Goal: Information Seeking & Learning: Learn about a topic

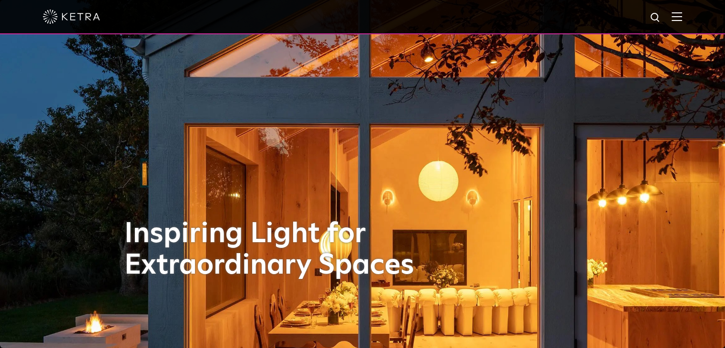
click at [682, 18] on img at bounding box center [676, 16] width 10 height 9
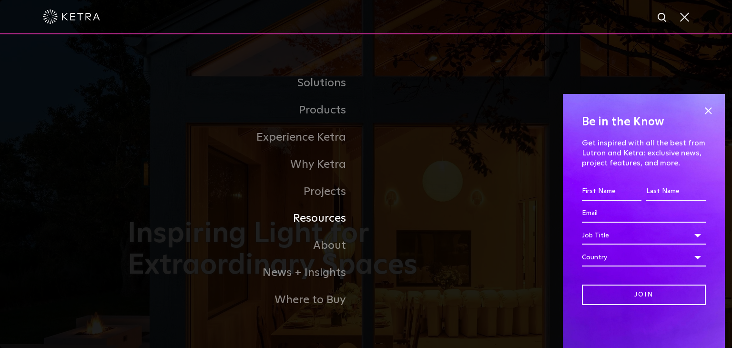
click at [317, 221] on link "Resources" at bounding box center [247, 218] width 238 height 27
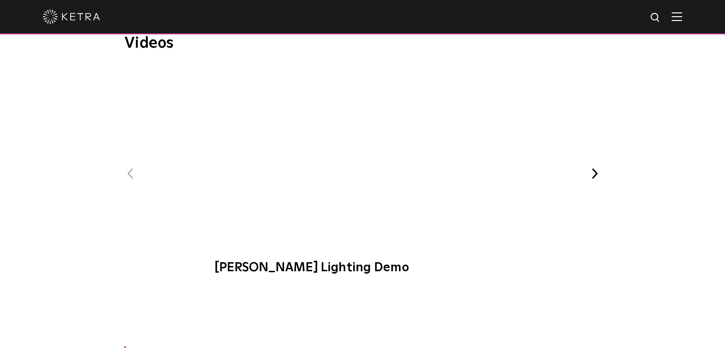
scroll to position [1194, 0]
click at [680, 19] on img at bounding box center [676, 16] width 10 height 9
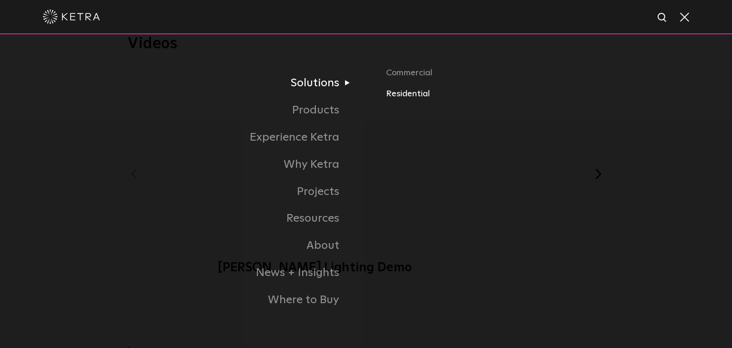
click at [403, 95] on link "Residential" at bounding box center [535, 94] width 299 height 14
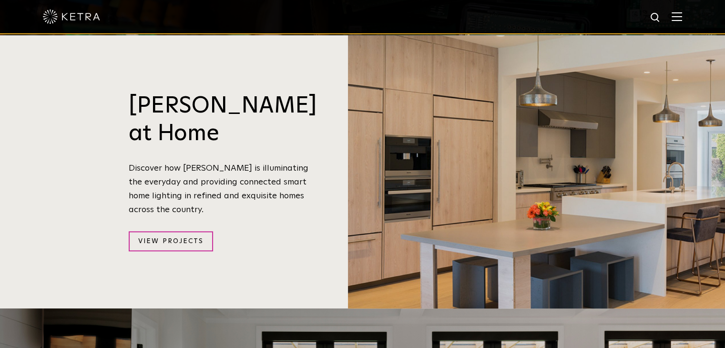
scroll to position [843, 0]
